Goal: Communication & Community: Answer question/provide support

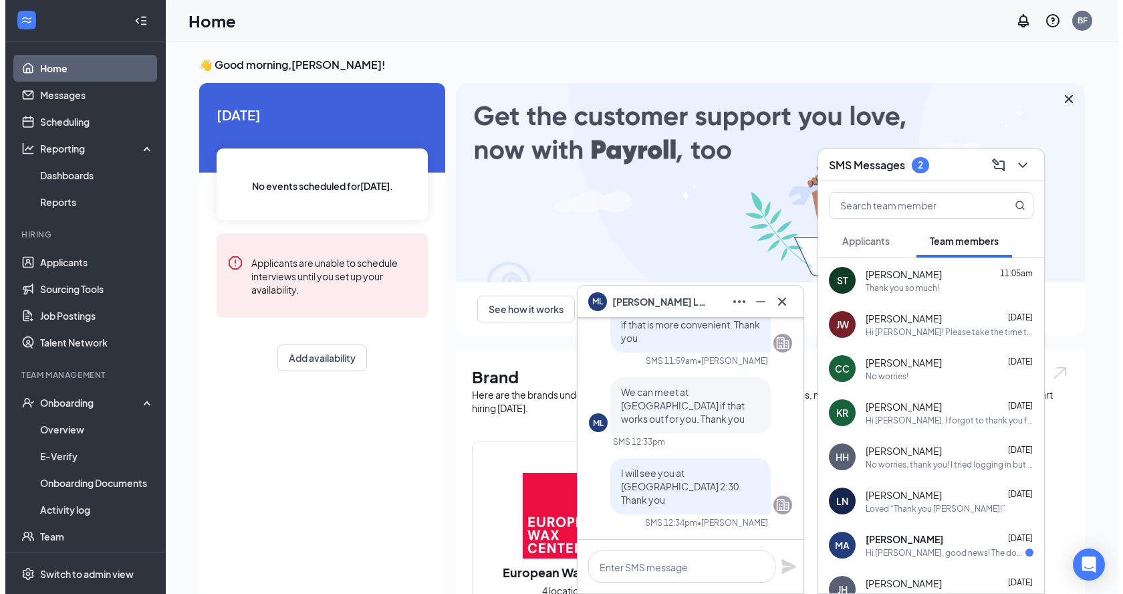
scroll to position [9, 0]
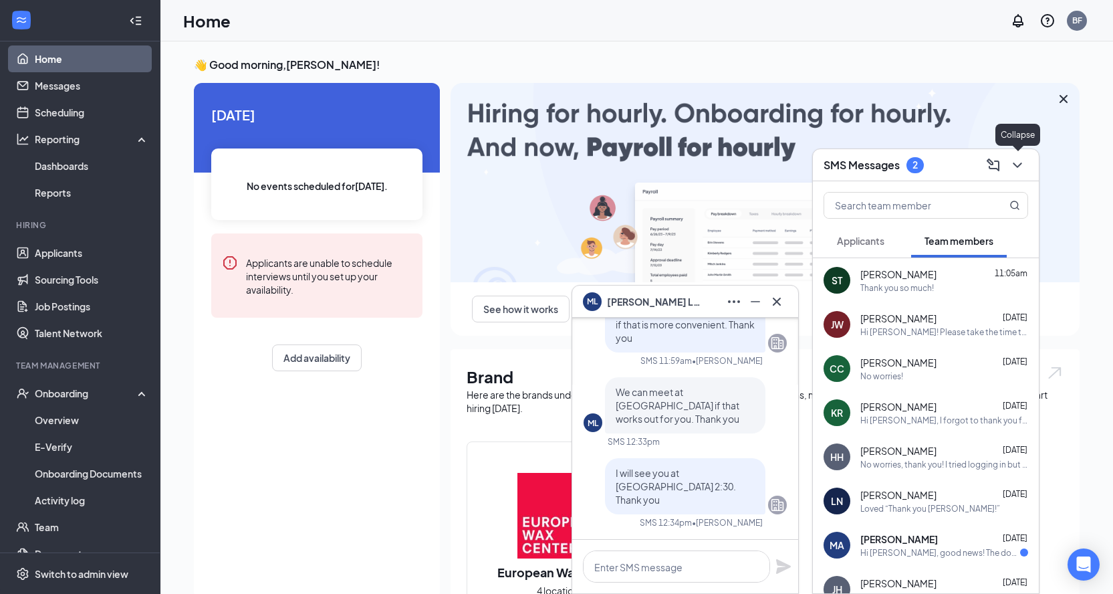
click at [1014, 169] on icon "ChevronDown" at bounding box center [1018, 165] width 16 height 16
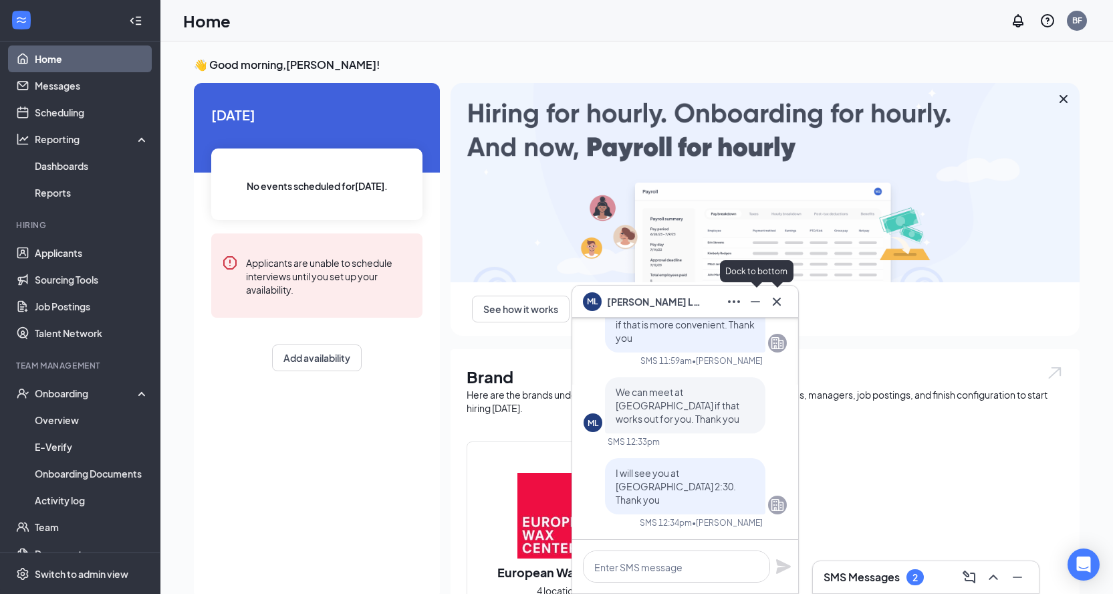
click at [758, 305] on icon "Minimize" at bounding box center [756, 302] width 16 height 16
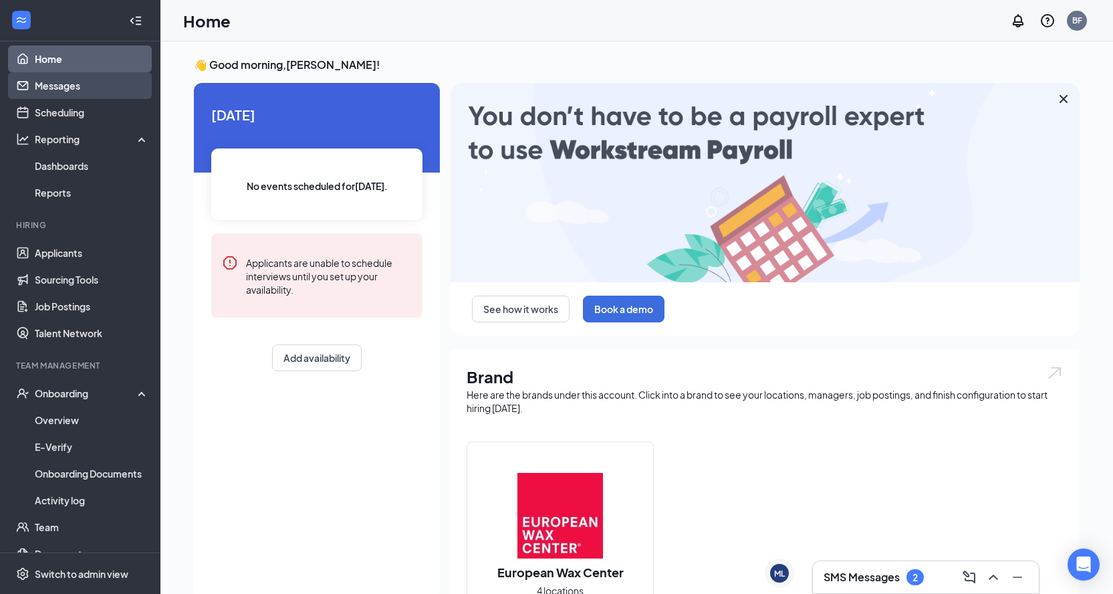
click at [54, 87] on link "Messages" at bounding box center [92, 85] width 114 height 27
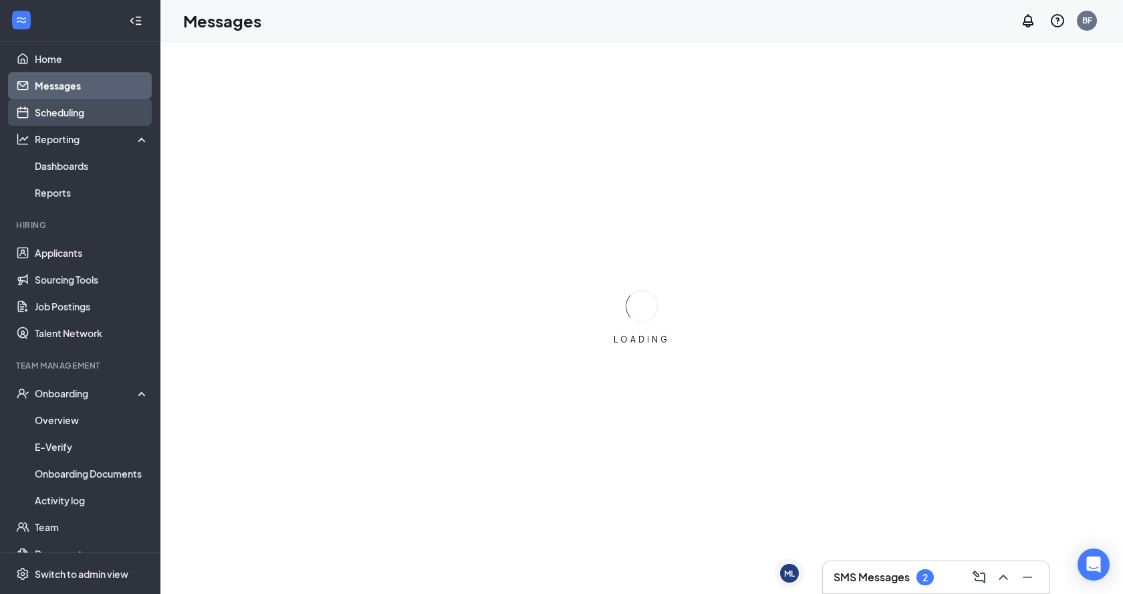
click at [60, 113] on link "Scheduling" at bounding box center [92, 112] width 114 height 27
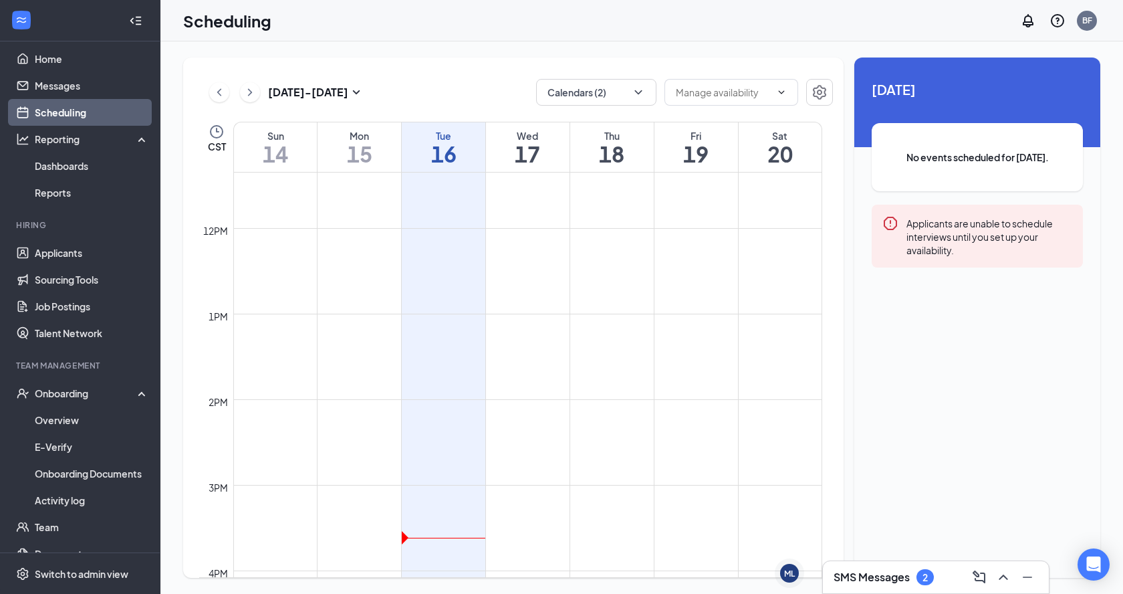
scroll to position [992, 0]
click at [645, 314] on td at bounding box center [527, 304] width 589 height 21
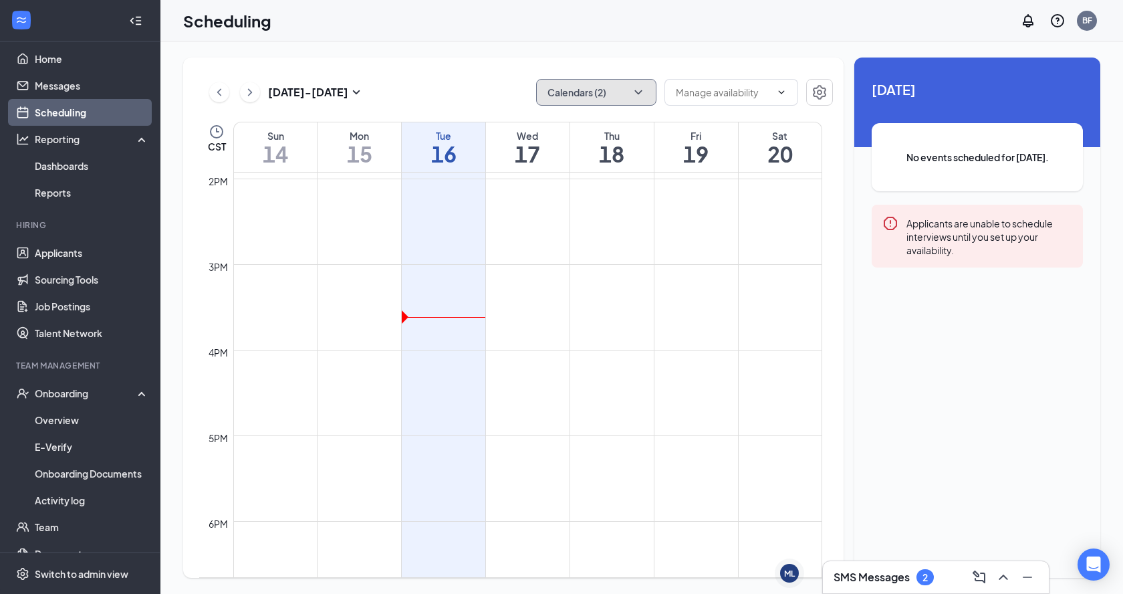
click at [600, 105] on button "Calendars (2)" at bounding box center [596, 92] width 120 height 27
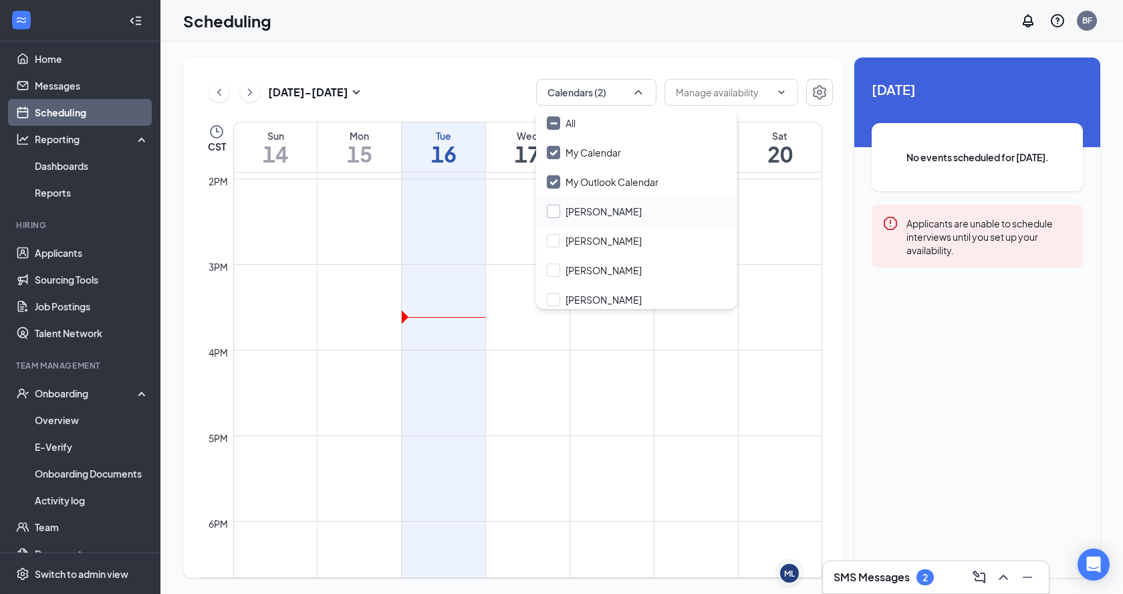
click at [562, 207] on input "Adrienne Gleeson" at bounding box center [594, 211] width 95 height 13
checkbox input "true"
click at [554, 234] on input "Amber Talley" at bounding box center [594, 240] width 95 height 13
checkbox input "true"
click at [560, 277] on div "Angie Espy" at bounding box center [636, 269] width 201 height 29
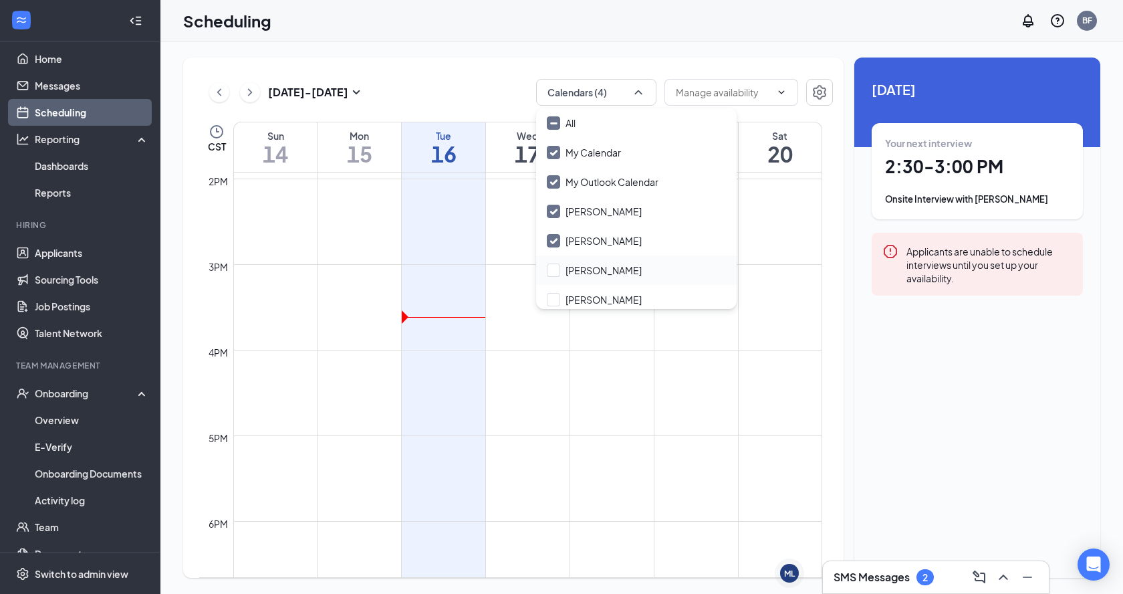
checkbox input "true"
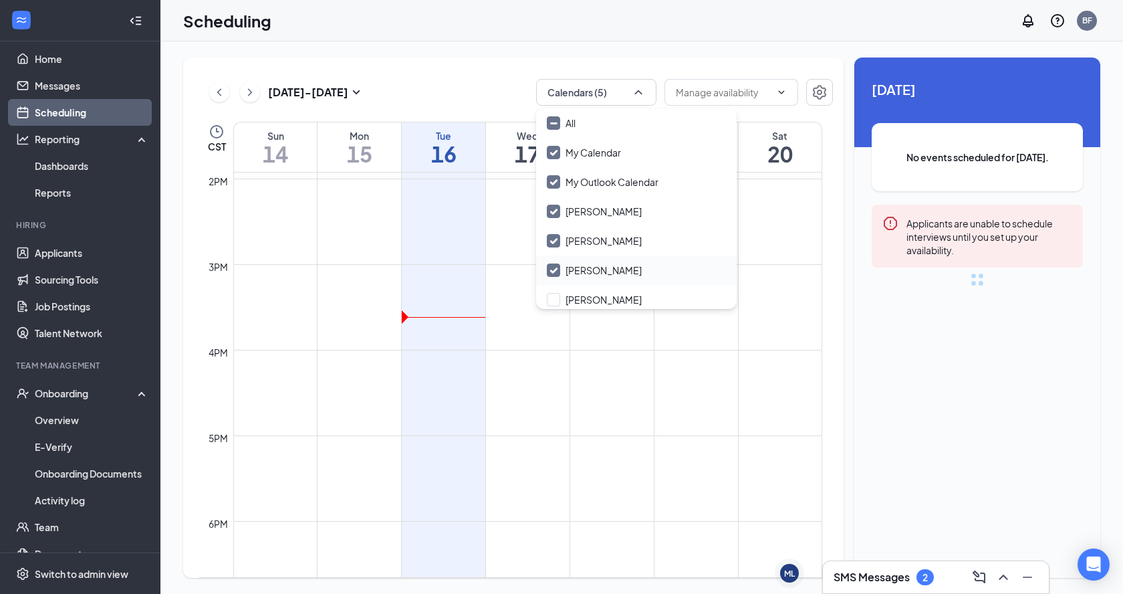
scroll to position [67, 0]
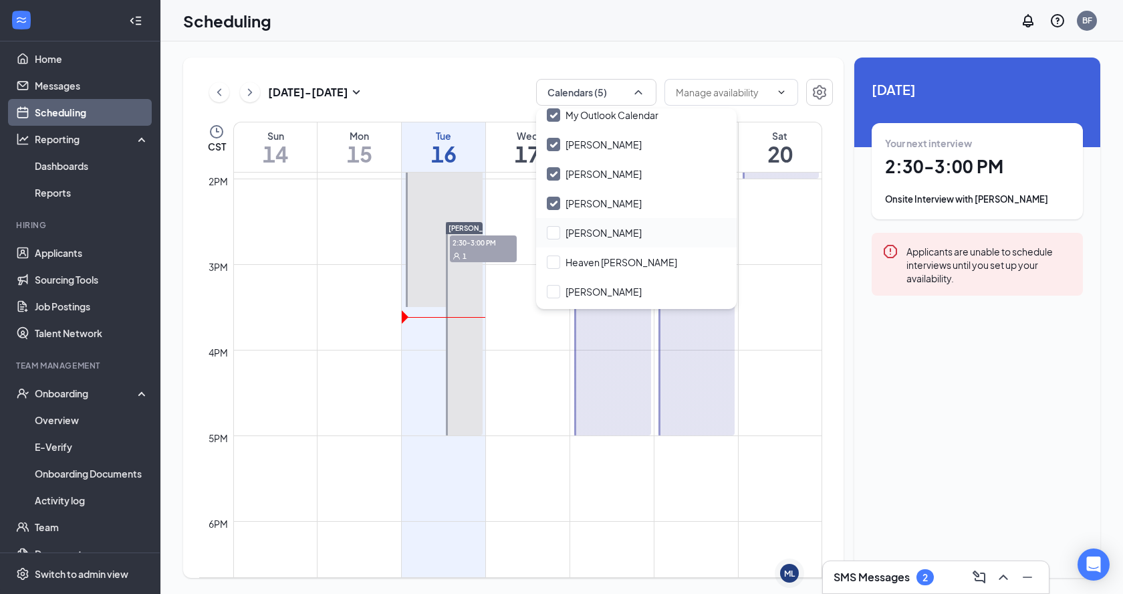
click at [560, 241] on div "Darcy Reed" at bounding box center [636, 232] width 201 height 29
checkbox input "true"
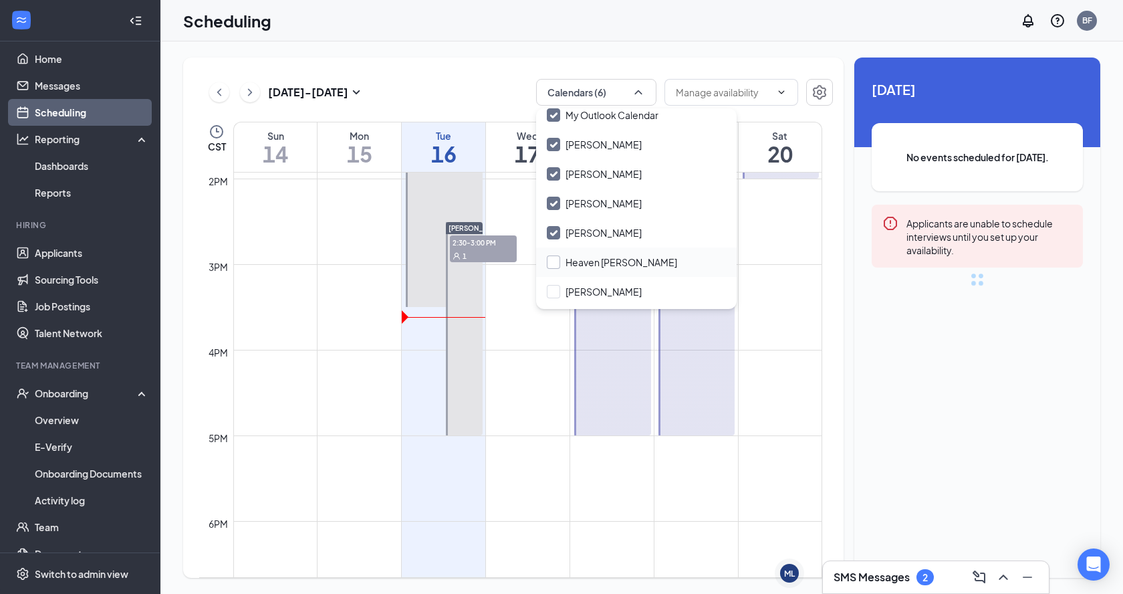
click at [557, 264] on input "Heaven [PERSON_NAME]" at bounding box center [612, 261] width 130 height 13
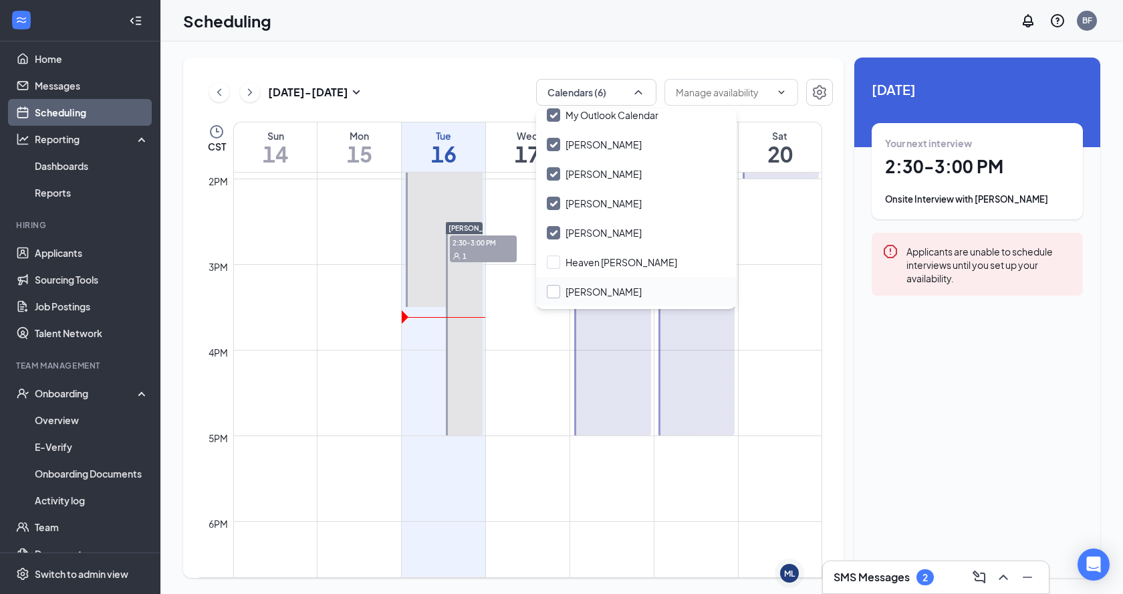
checkbox input "true"
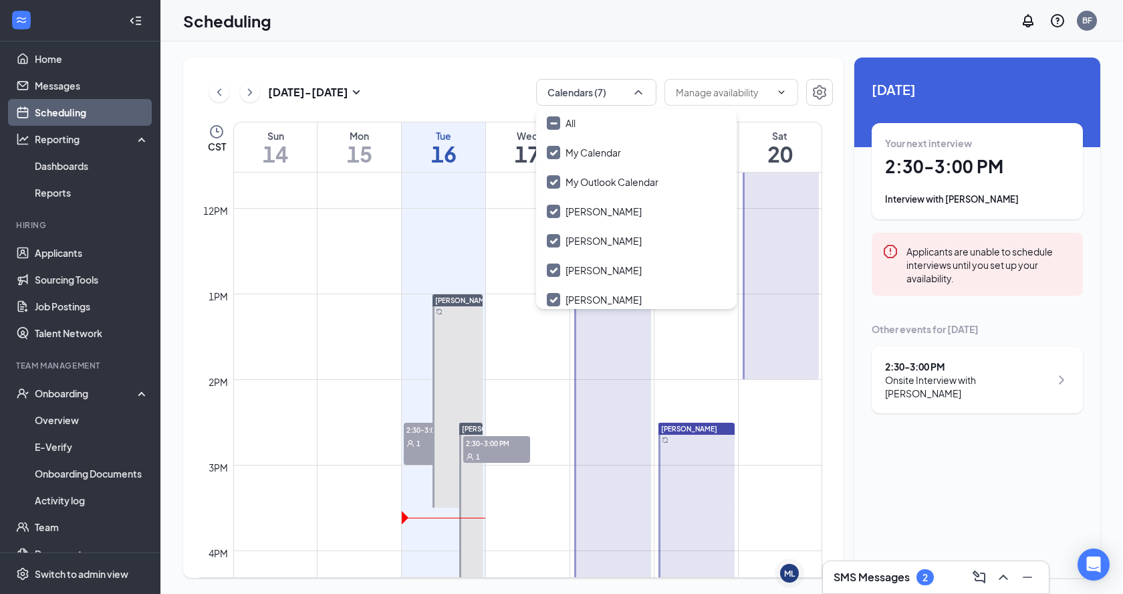
click at [508, 80] on div "Sep 14 - Sep 20 Calendars (7)" at bounding box center [516, 92] width 634 height 27
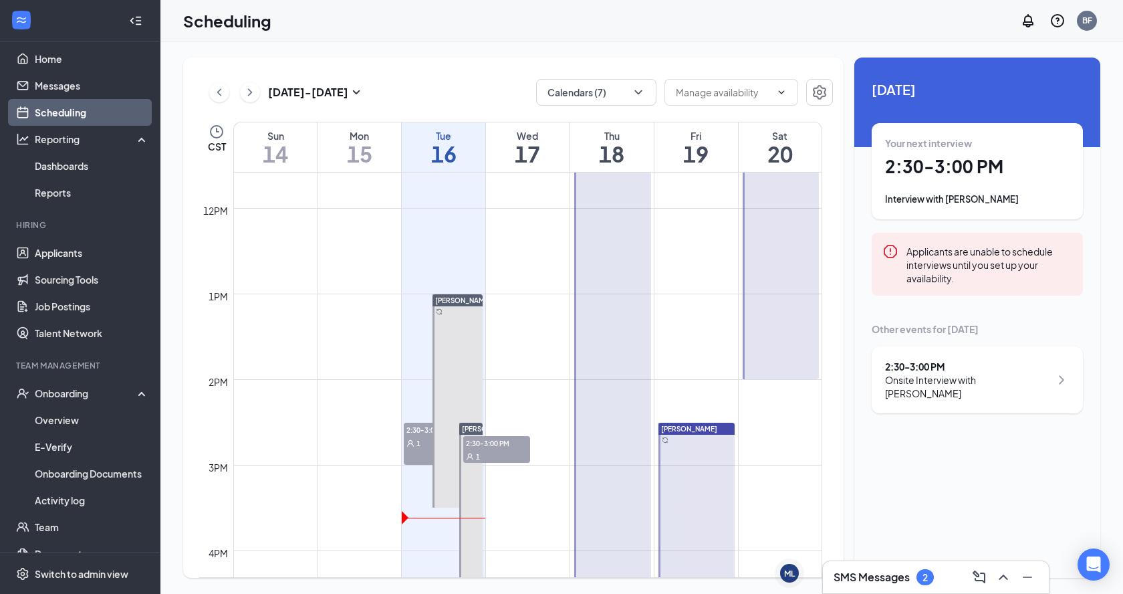
click at [854, 580] on h3 "SMS Messages" at bounding box center [872, 577] width 76 height 15
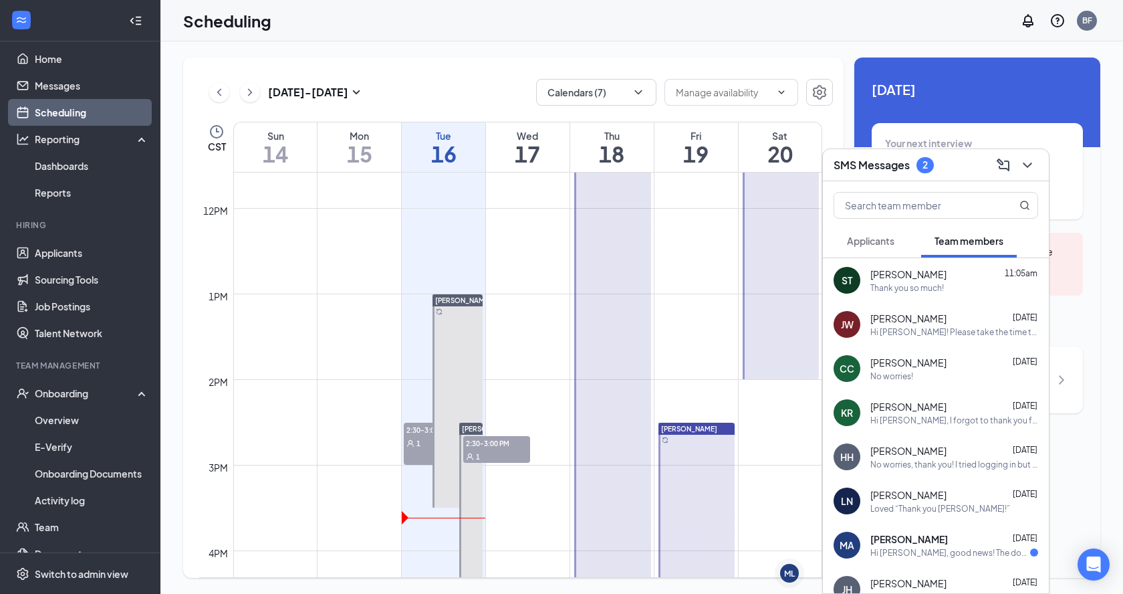
click at [873, 241] on span "Applicants" at bounding box center [870, 241] width 47 height 12
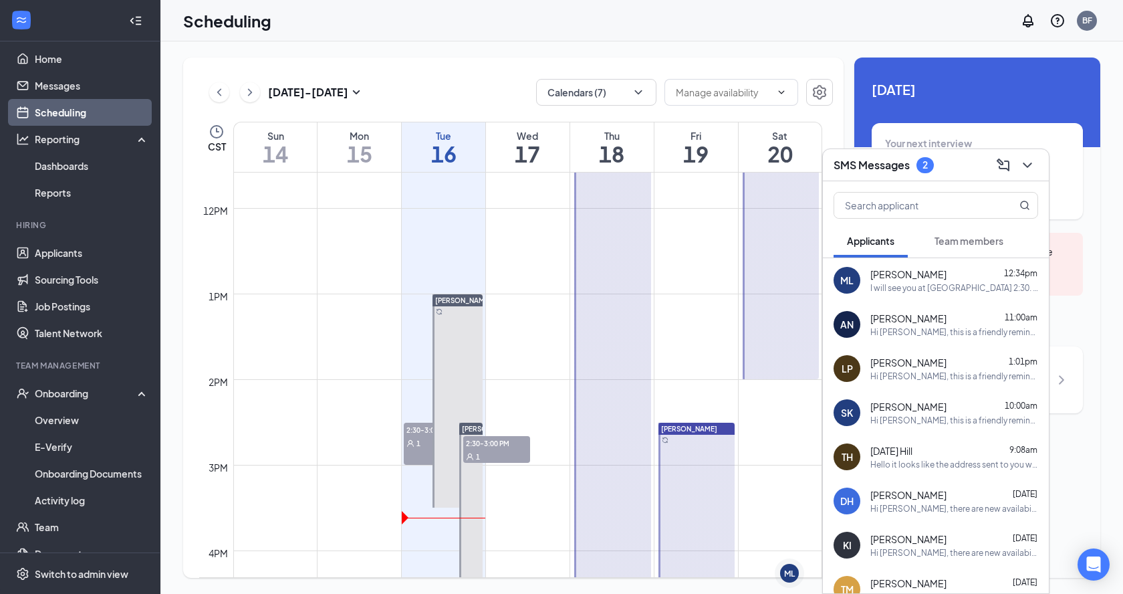
click at [930, 286] on div "I will see you at [GEOGRAPHIC_DATA] 2:30. Thank you" at bounding box center [955, 287] width 168 height 11
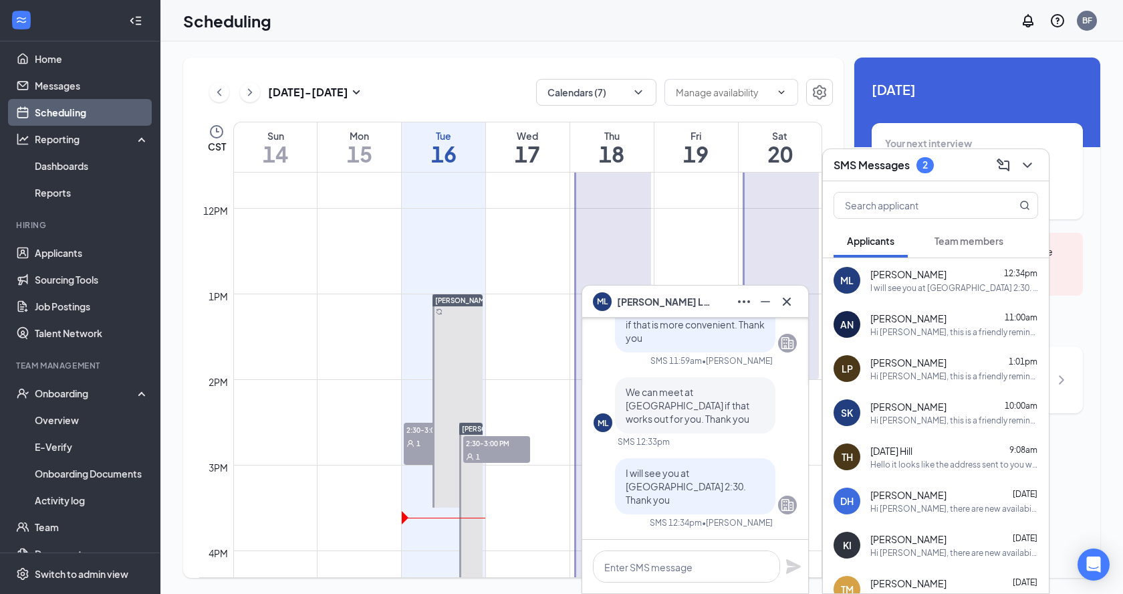
click at [652, 304] on span "McKenzie Lay" at bounding box center [664, 301] width 94 height 15
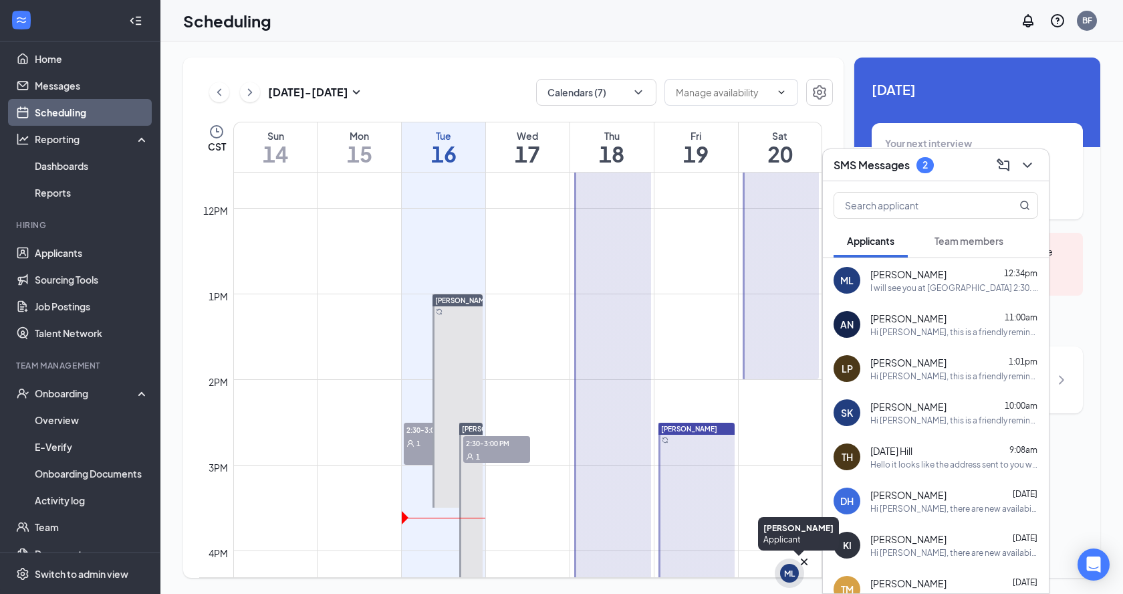
click at [786, 578] on div "ML" at bounding box center [789, 573] width 11 height 11
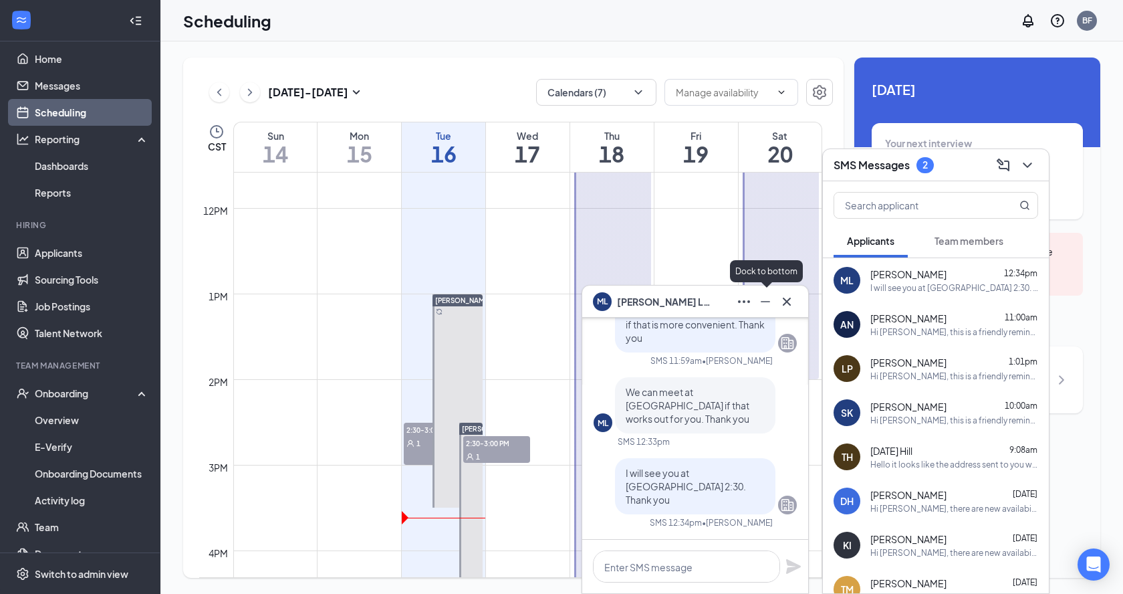
click at [747, 300] on icon "Ellipses" at bounding box center [744, 302] width 16 height 16
click at [679, 416] on span "We can meet at [GEOGRAPHIC_DATA] if that works out for you. Thank you" at bounding box center [688, 405] width 124 height 39
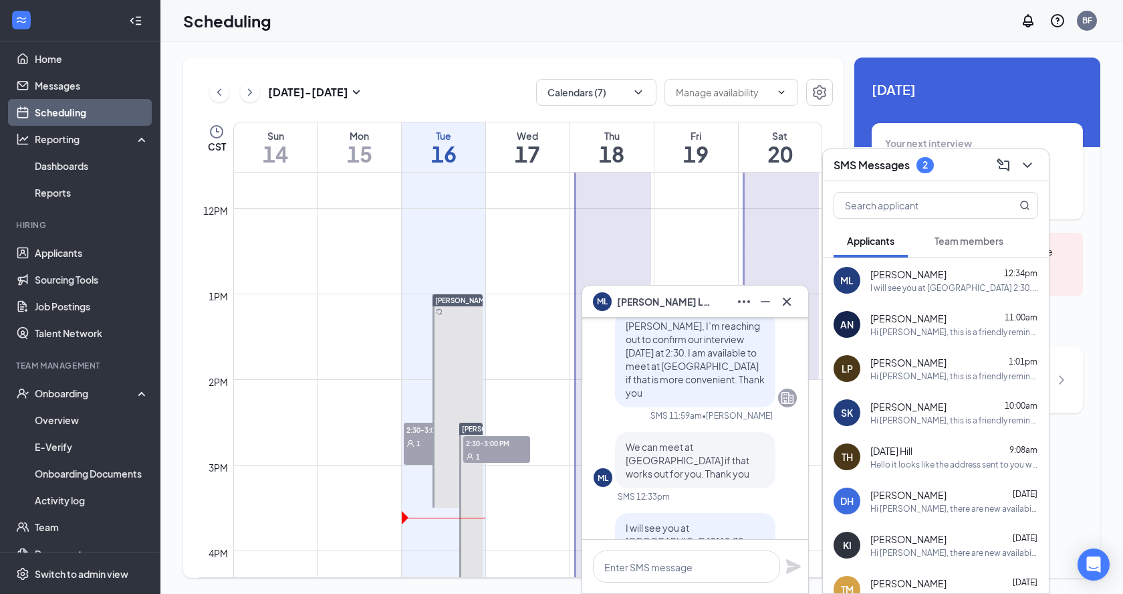
scroll to position [-134, 0]
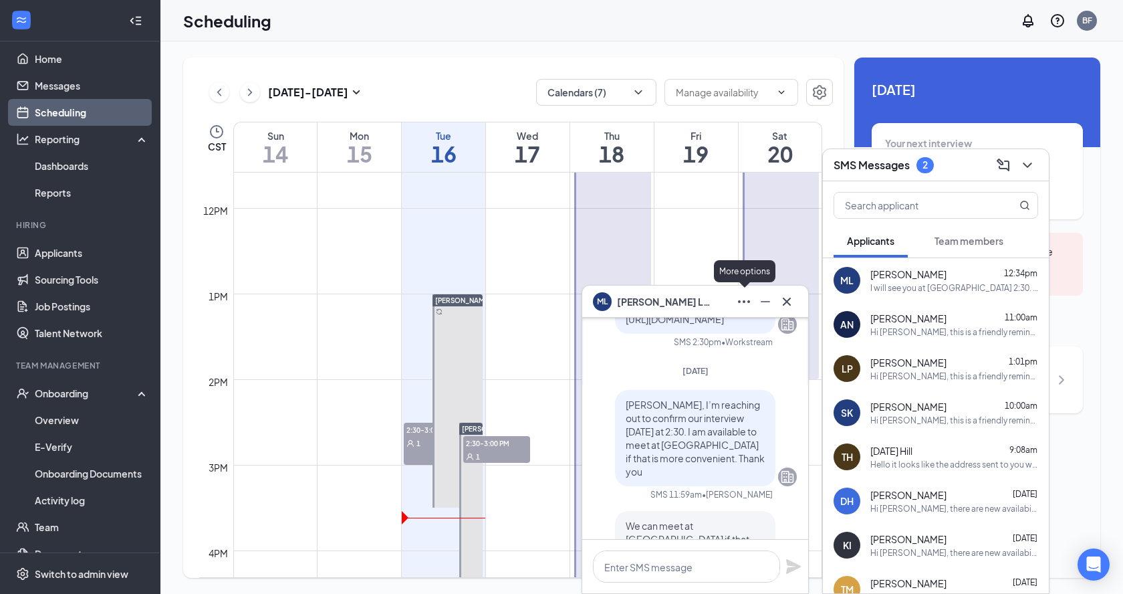
click at [746, 308] on icon "Ellipses" at bounding box center [744, 302] width 16 height 16
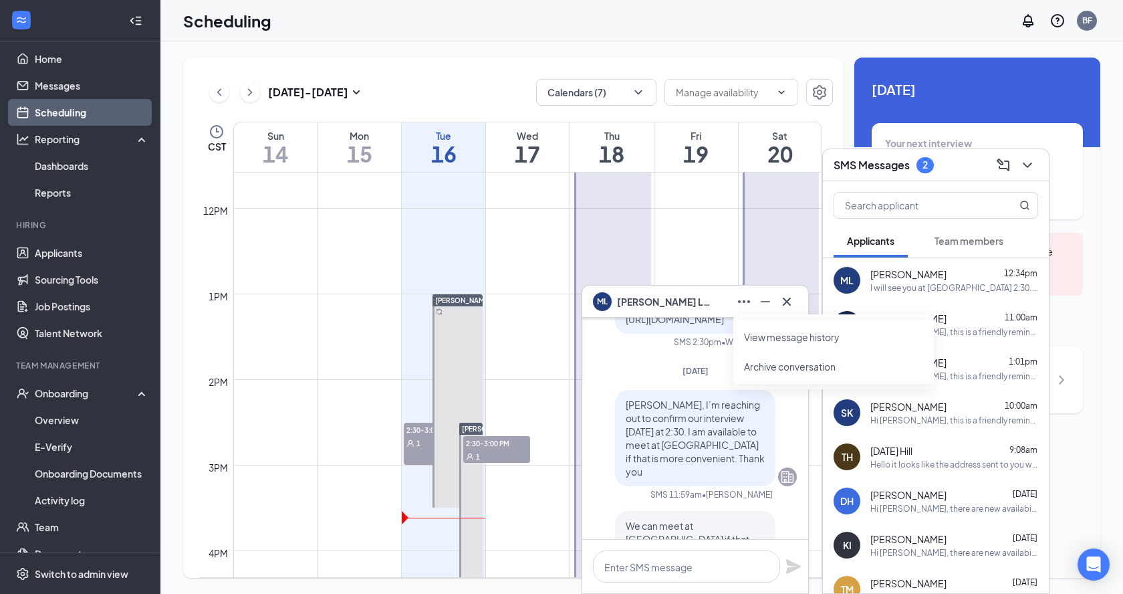
click at [754, 342] on link "View message history" at bounding box center [833, 336] width 179 height 13
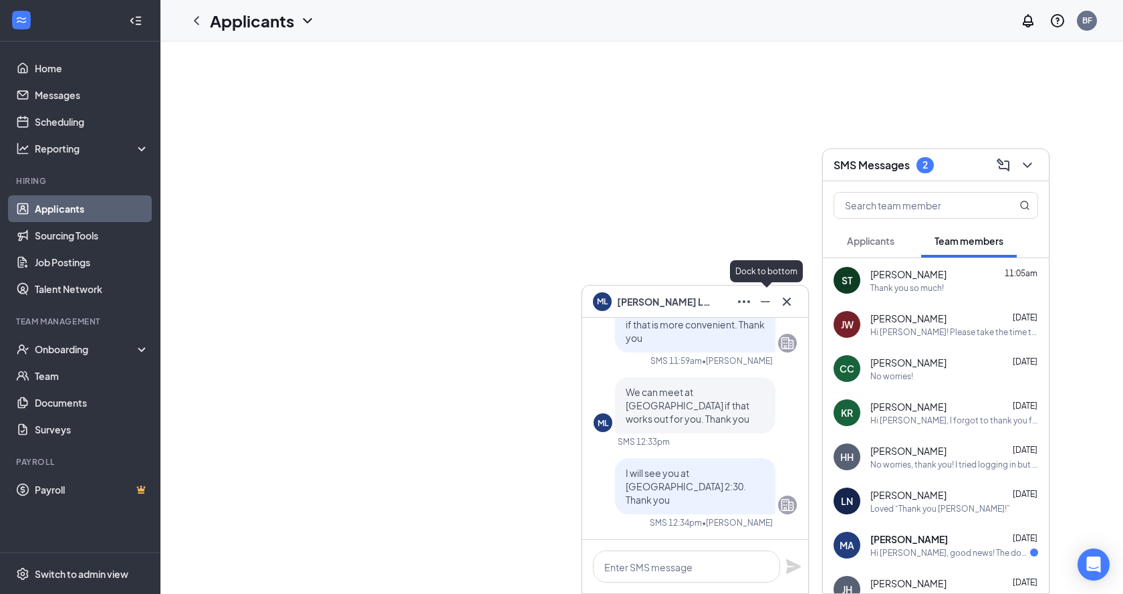
click at [762, 301] on icon "Minimize" at bounding box center [765, 301] width 9 height 1
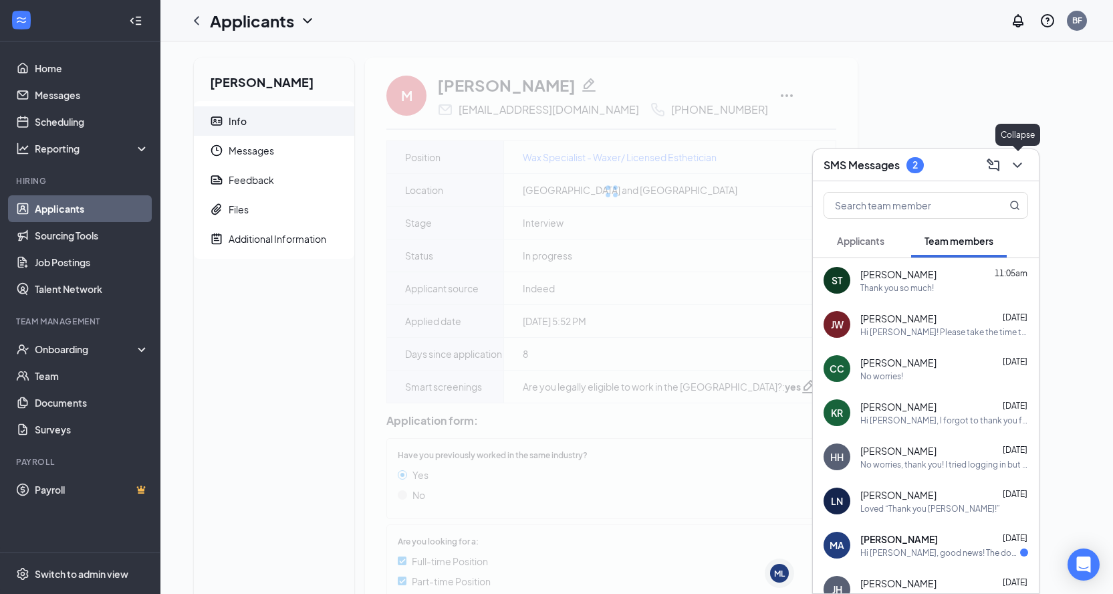
click at [1018, 167] on icon "ChevronDown" at bounding box center [1017, 164] width 9 height 5
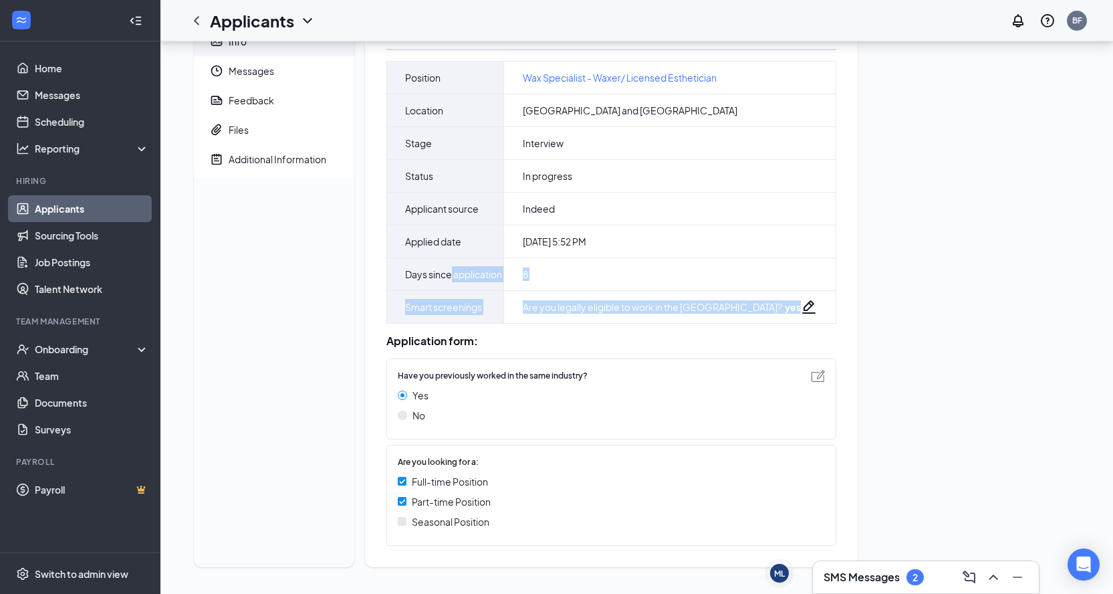
scroll to position [96, 0]
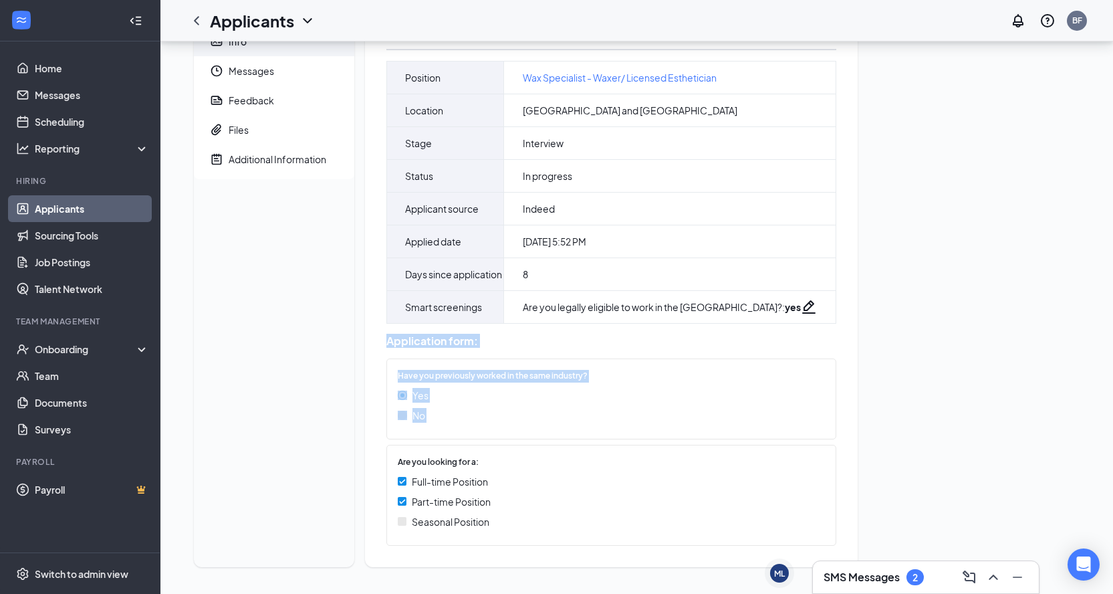
drag, startPoint x: 762, startPoint y: 411, endPoint x: 822, endPoint y: 425, distance: 61.1
click at [816, 434] on div "[PERSON_NAME] Info Messages Feedback Files Additional Information M McKenzie La…" at bounding box center [636, 278] width 907 height 600
click at [823, 423] on div "[PERSON_NAME] Info Messages Feedback Files Additional Information M McKenzie La…" at bounding box center [636, 278] width 907 height 600
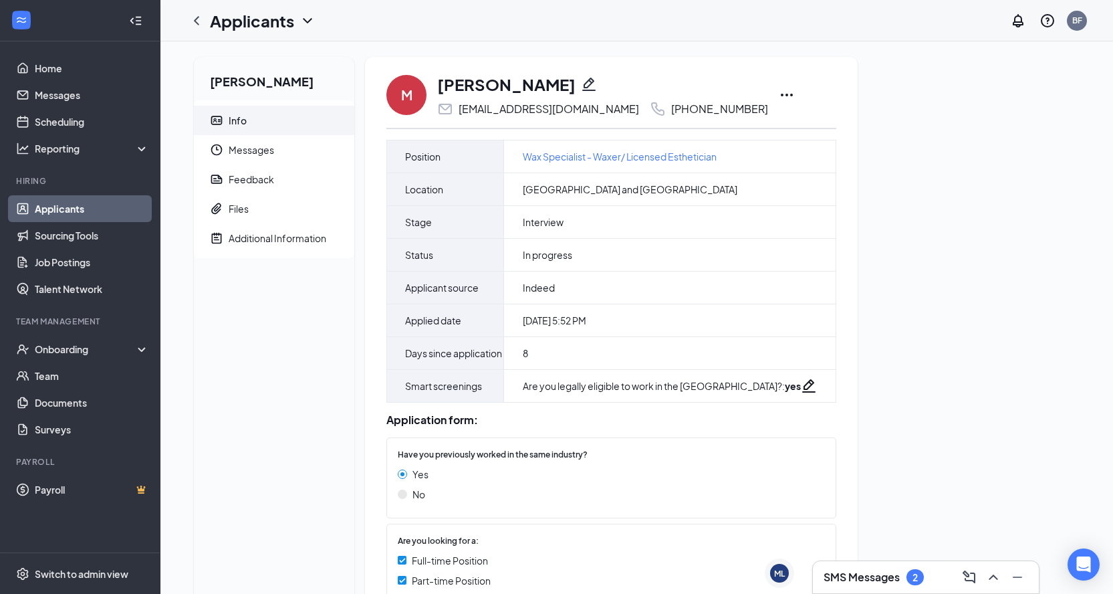
scroll to position [0, 0]
